Goal: Task Accomplishment & Management: Manage account settings

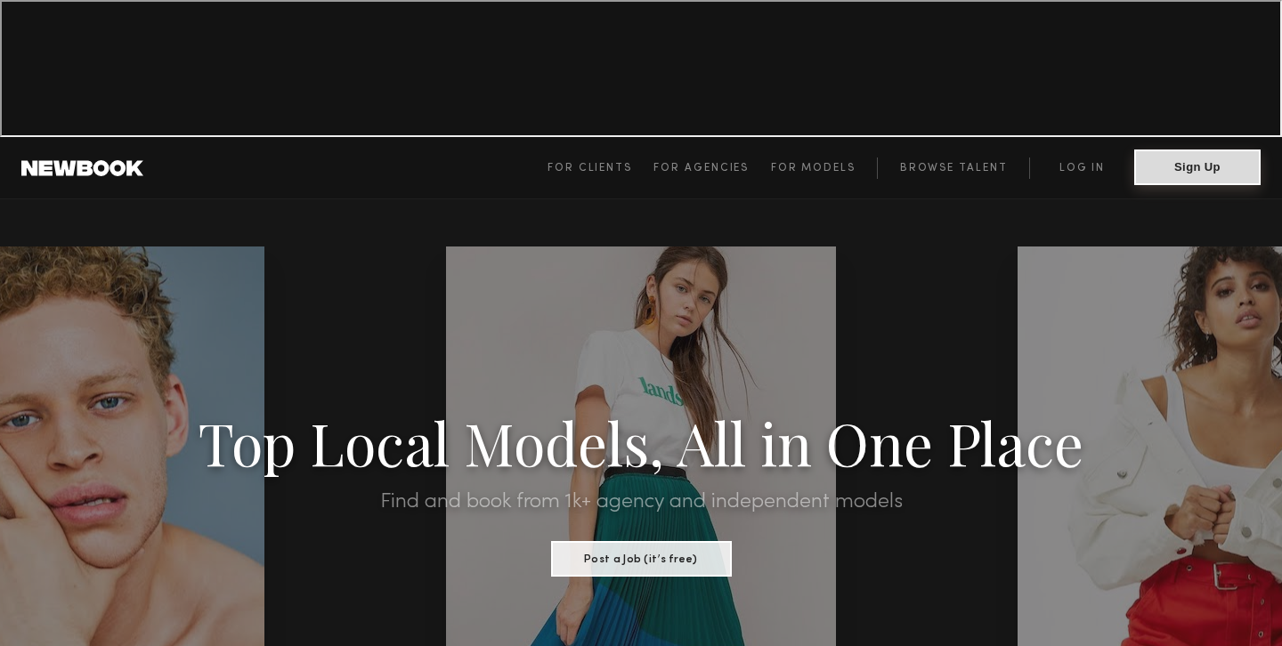
click at [1188, 150] on button "Sign Up" at bounding box center [1197, 168] width 126 height 36
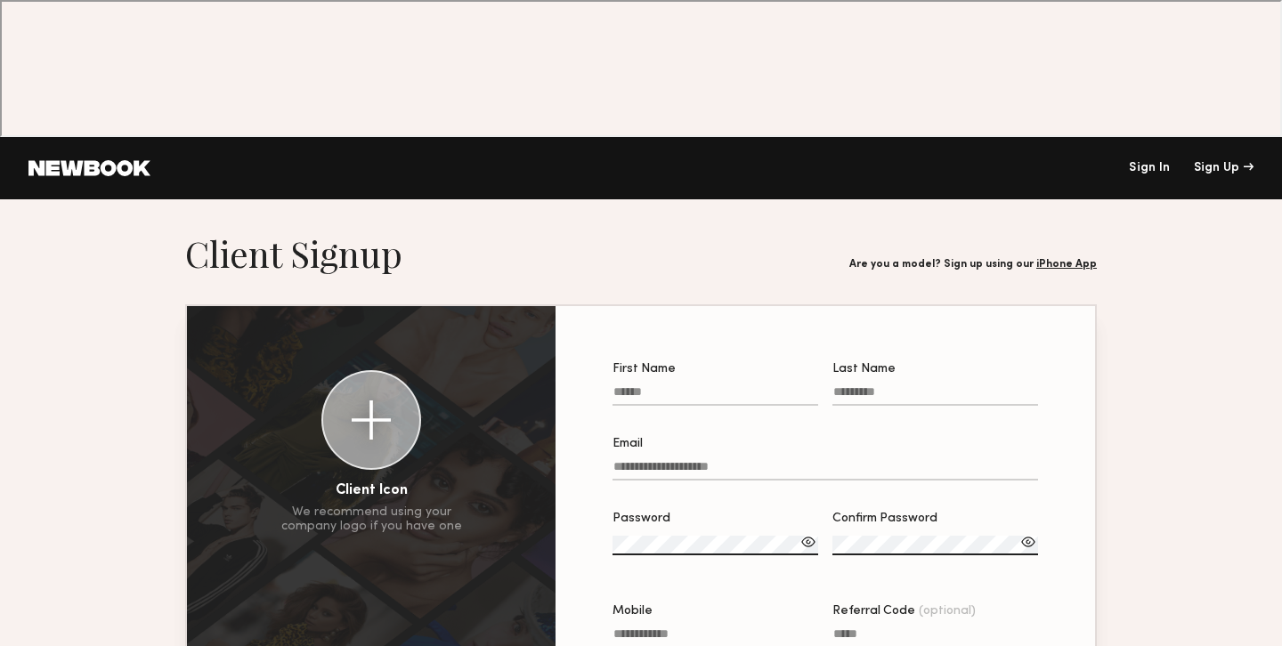
click at [1144, 162] on link "Sign In" at bounding box center [1149, 168] width 41 height 12
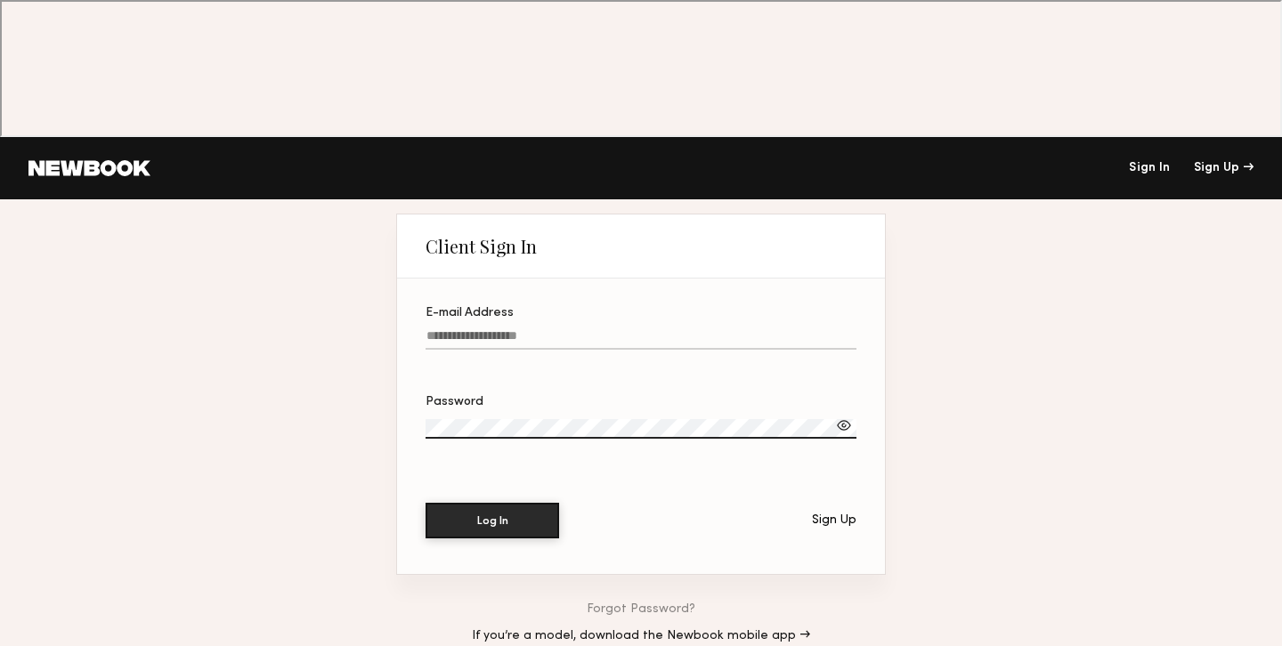
click at [590, 307] on label "E-mail Address" at bounding box center [641, 337] width 431 height 61
click at [590, 329] on input "E-mail Address" at bounding box center [641, 339] width 431 height 20
type input "**********"
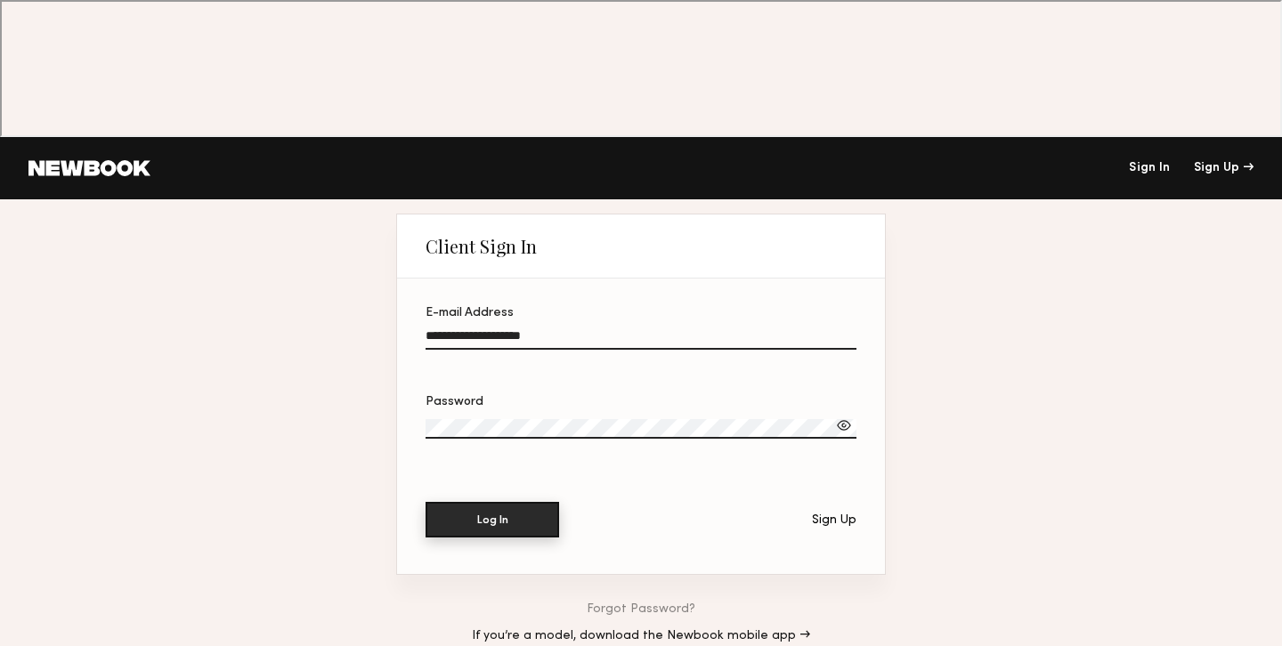
click at [550, 502] on button "Log In" at bounding box center [493, 520] width 134 height 36
click at [850, 417] on div at bounding box center [844, 426] width 18 height 18
click at [670, 396] on label "Password" at bounding box center [641, 426] width 431 height 61
click at [426, 503] on button "Log In" at bounding box center [493, 521] width 134 height 36
click at [632, 604] on link "Forgot Password?" at bounding box center [641, 610] width 109 height 12
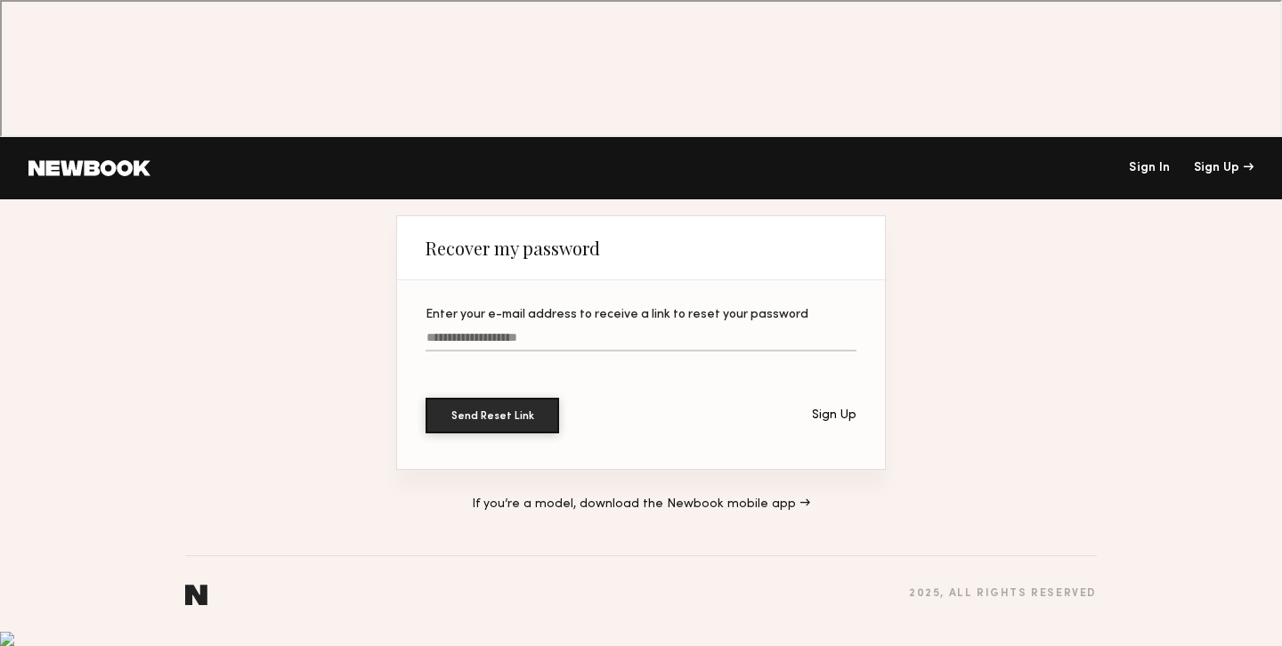
click at [606, 309] on div "Enter your e-mail address to receive a link to reset your password" at bounding box center [641, 315] width 431 height 12
click at [606, 331] on input "Enter your e-mail address to receive a link to reset your password" at bounding box center [641, 341] width 431 height 20
click at [604, 309] on label "Enter your e-mail address to receive a link to reset your password" at bounding box center [641, 339] width 431 height 61
click at [604, 331] on input "Enter your e-mail address to receive a link to reset your password" at bounding box center [641, 341] width 431 height 20
type input "**********"
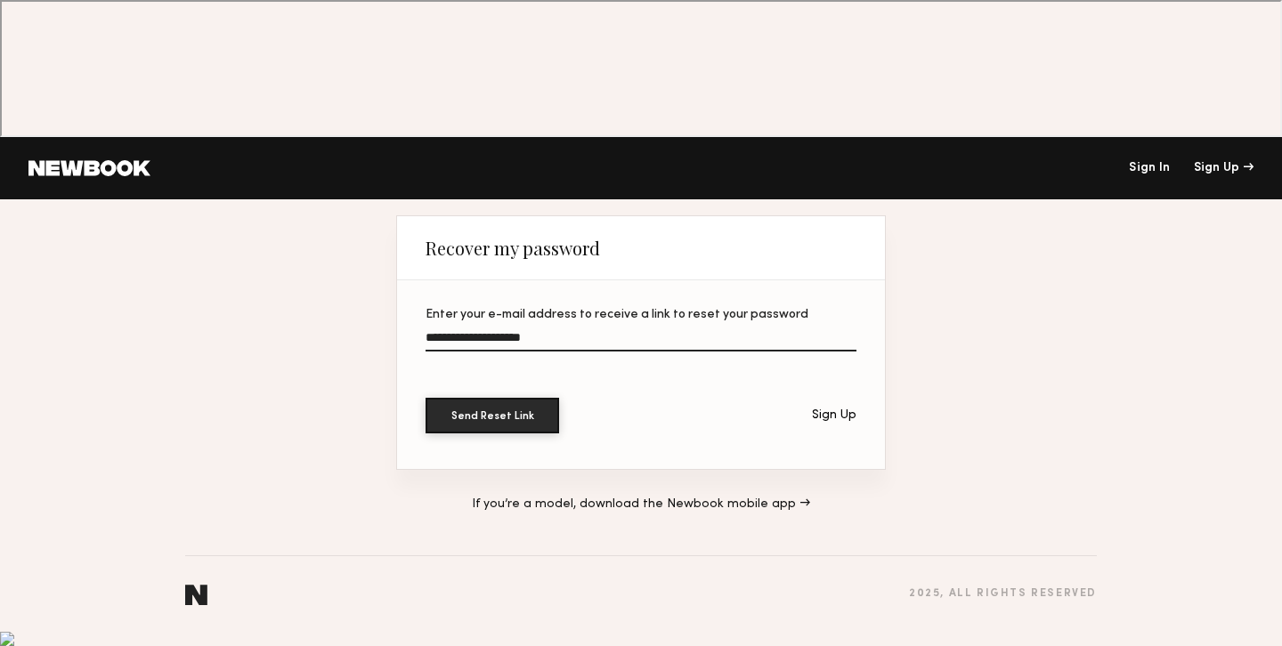
click at [426, 398] on button "Send Reset Link" at bounding box center [493, 416] width 134 height 36
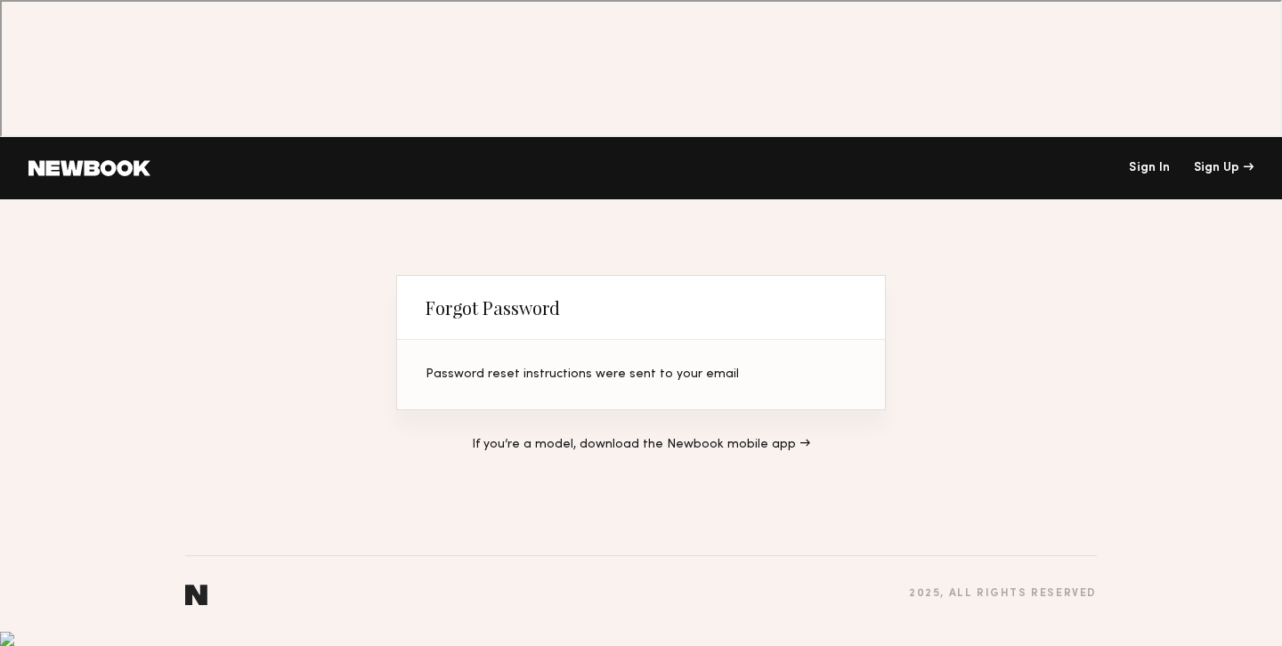
click at [95, 137] on header "Sign In Sign Up" at bounding box center [641, 168] width 1282 height 62
click at [108, 160] on link at bounding box center [89, 168] width 122 height 16
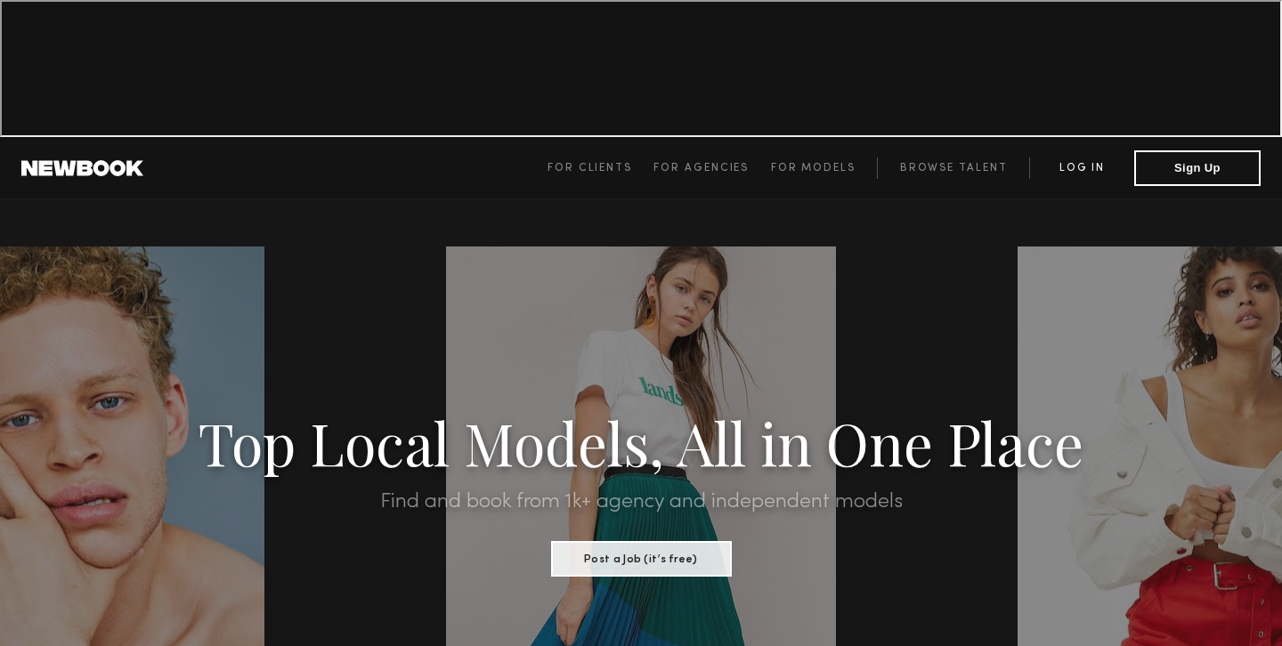
click at [1081, 158] on link "Log in" at bounding box center [1081, 168] width 105 height 21
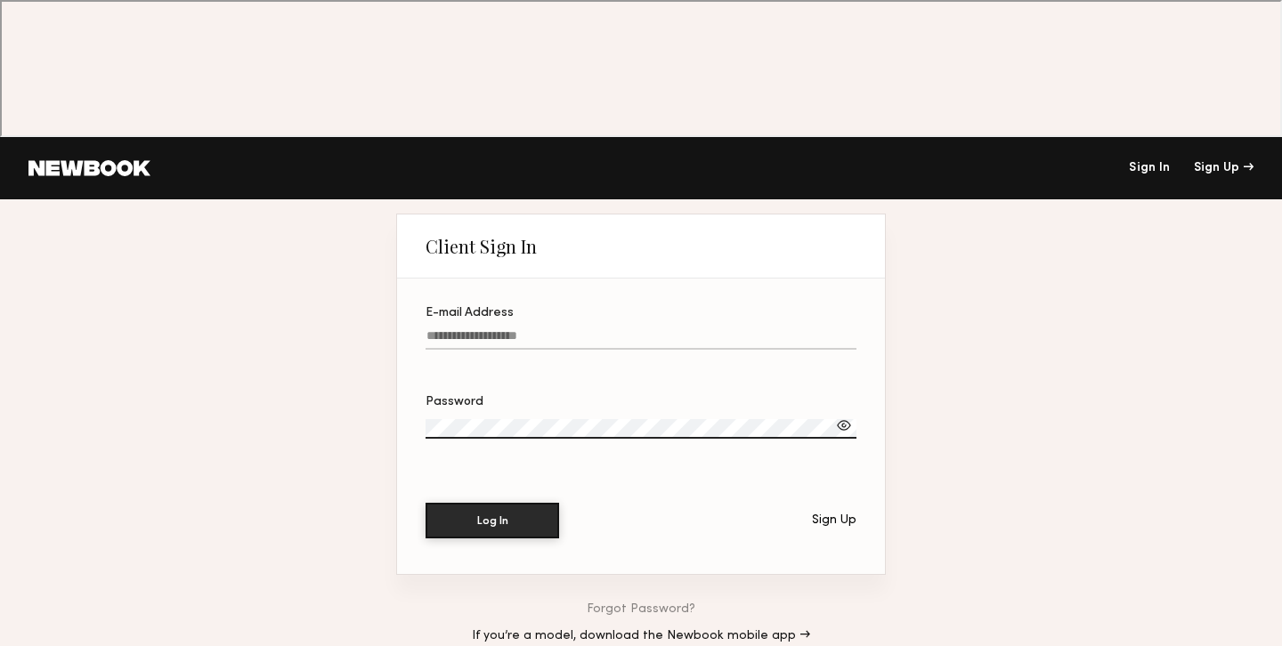
click at [497, 329] on input "E-mail Address" at bounding box center [641, 339] width 431 height 20
type input "**********"
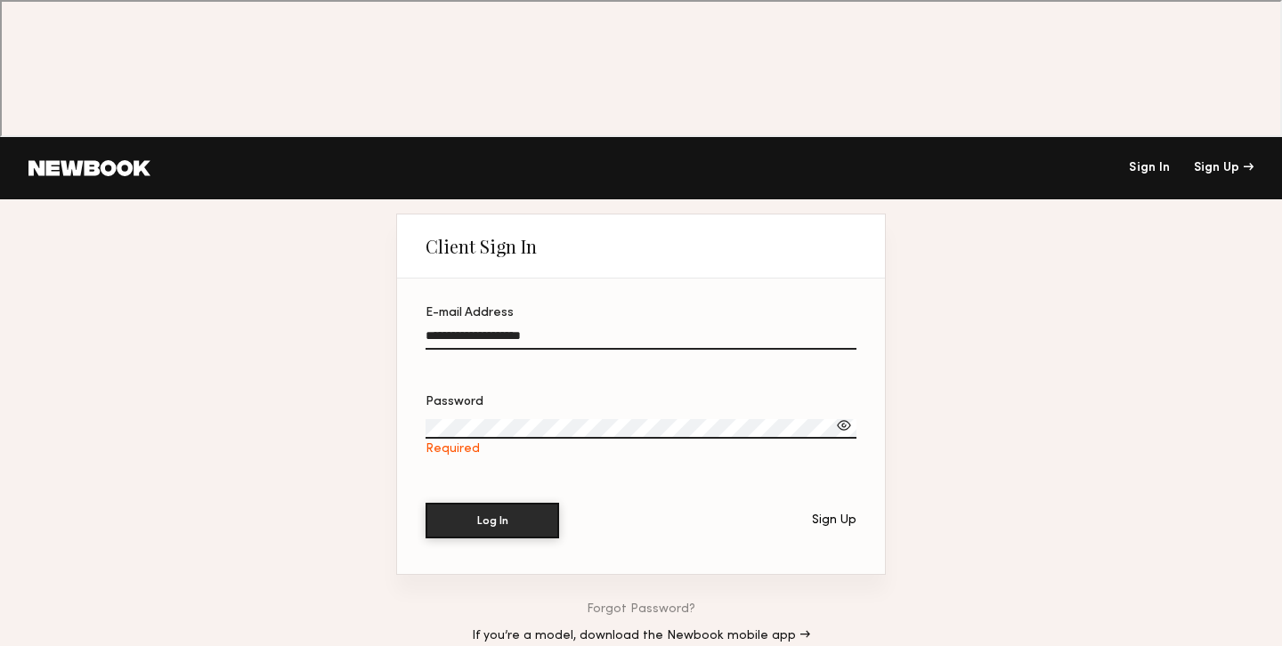
click at [453, 215] on header "Client Sign In" at bounding box center [641, 247] width 488 height 64
click at [685, 630] on link "If you’re a model, download the Newbook mobile app →" at bounding box center [641, 636] width 338 height 12
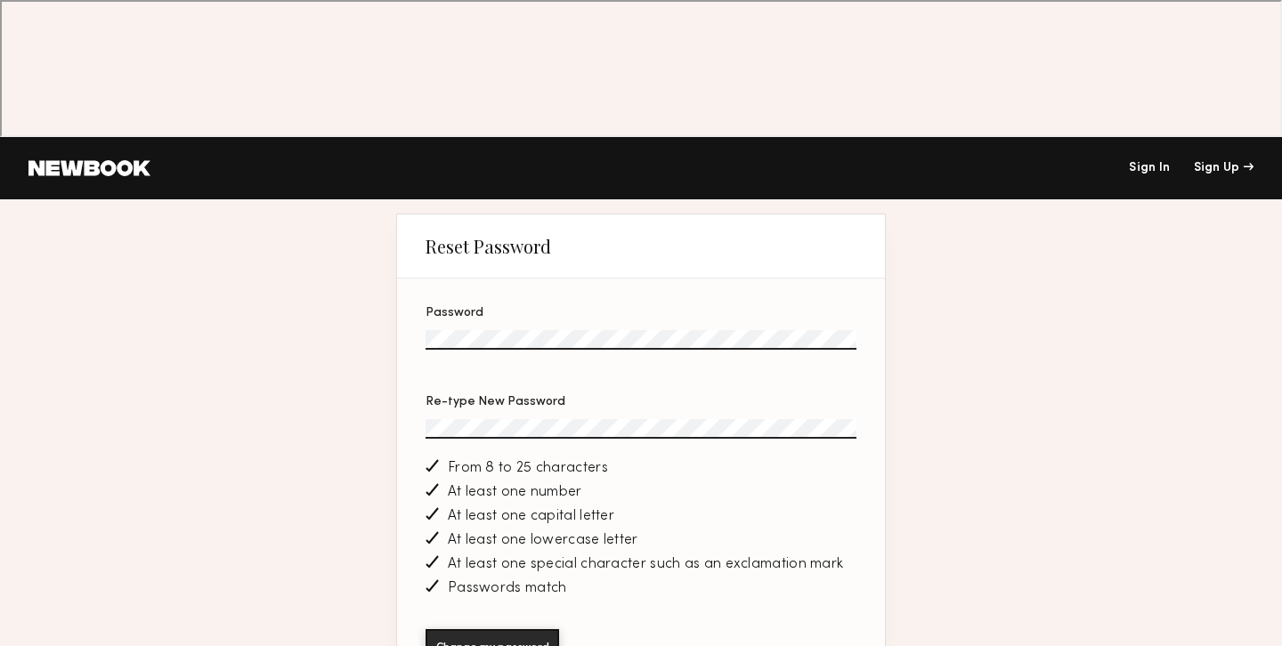
click at [426, 629] on button "Change my password" at bounding box center [493, 647] width 134 height 36
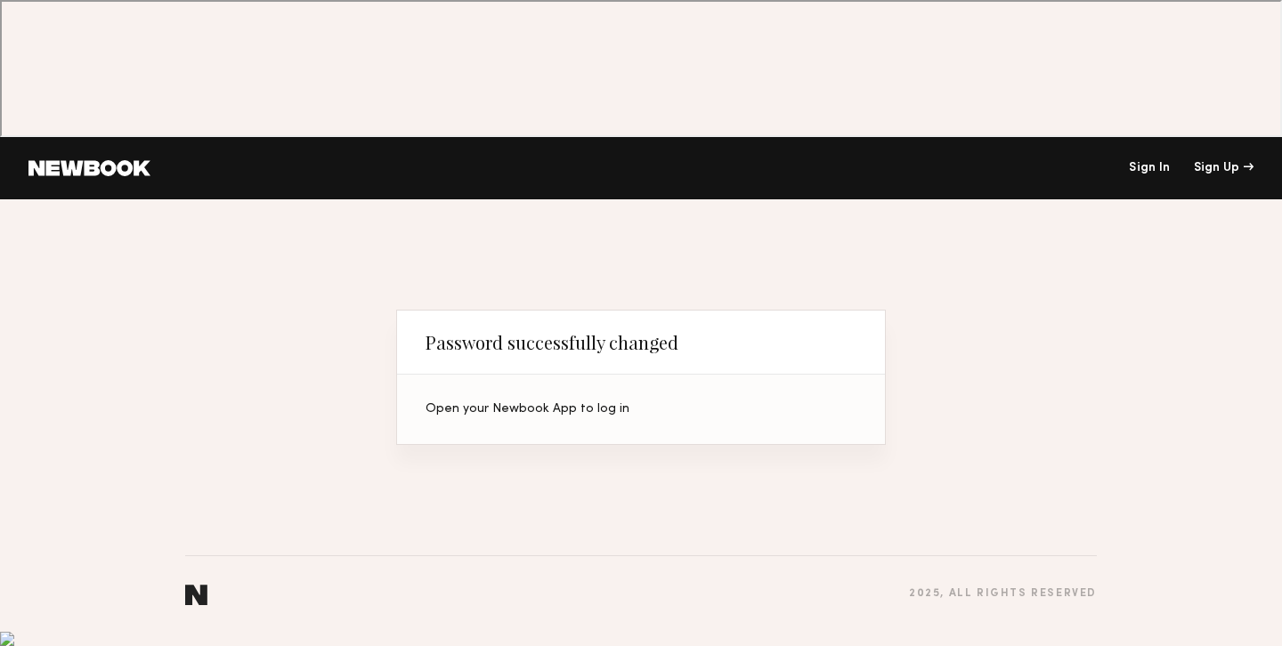
click at [101, 160] on link at bounding box center [89, 168] width 122 height 16
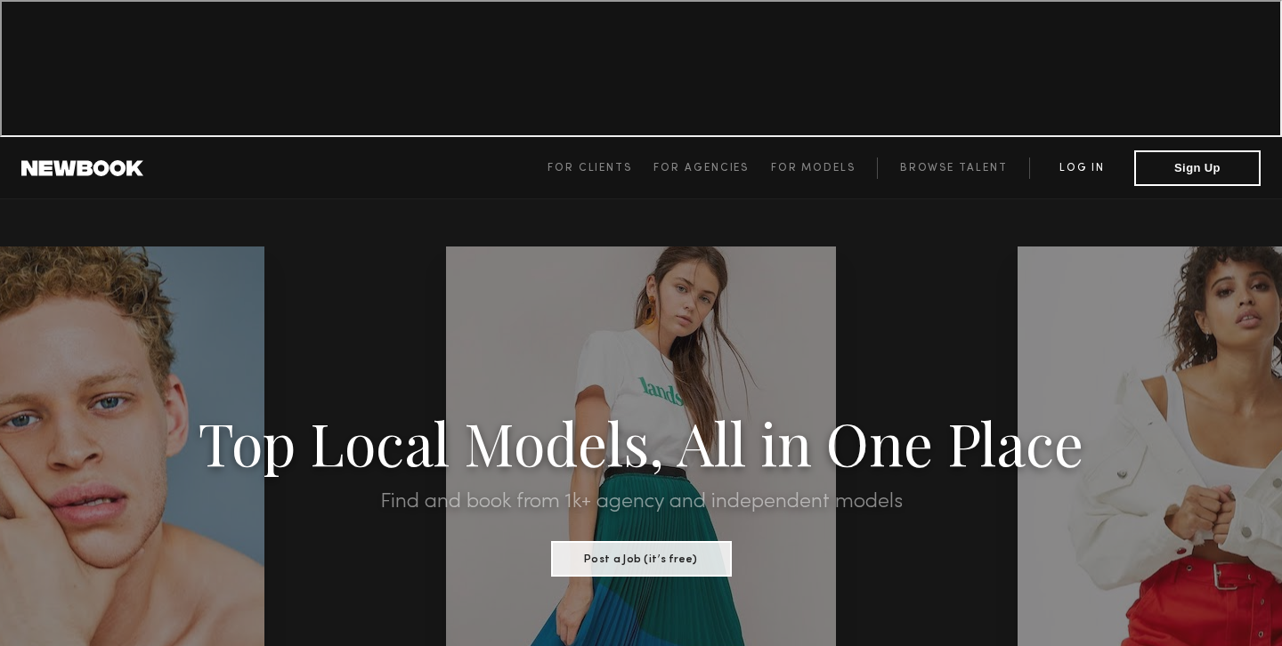
click at [1080, 158] on link "Log in" at bounding box center [1081, 168] width 105 height 21
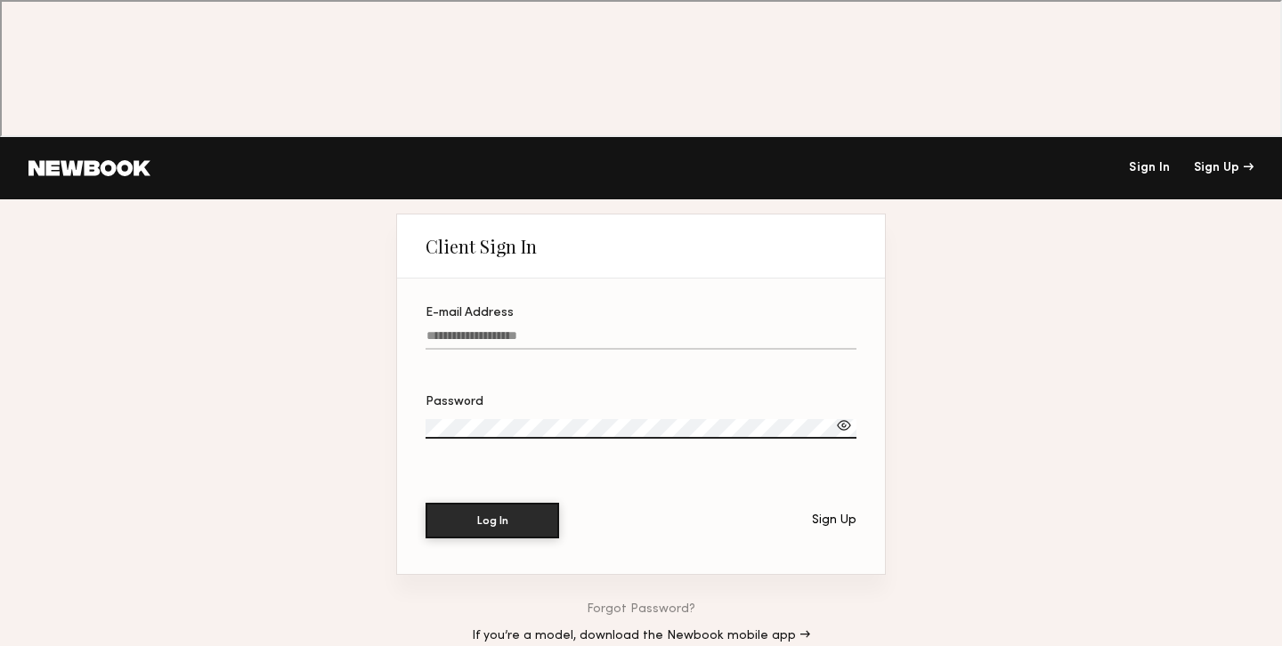
click at [588, 329] on input "E-mail Address" at bounding box center [641, 339] width 431 height 20
type input "**********"
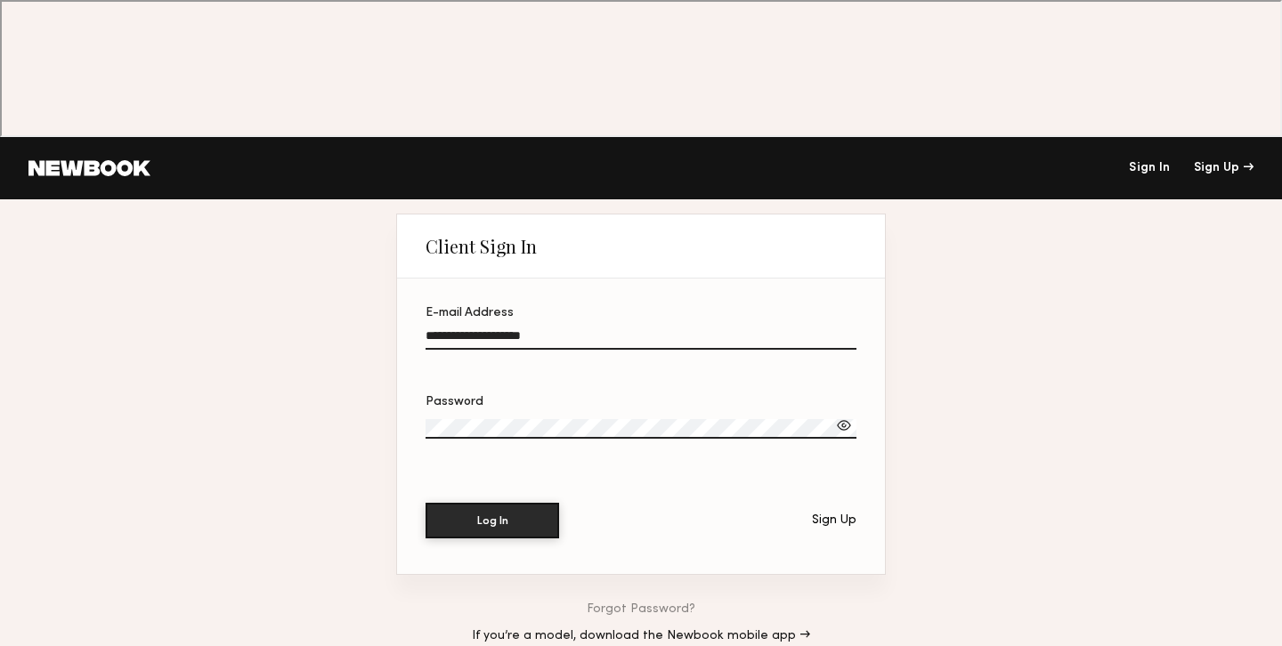
click at [426, 503] on button "Log In" at bounding box center [493, 521] width 134 height 36
click at [838, 417] on div at bounding box center [844, 426] width 18 height 18
click at [1140, 162] on link "Sign In" at bounding box center [1149, 168] width 41 height 12
